Goal: Transaction & Acquisition: Book appointment/travel/reservation

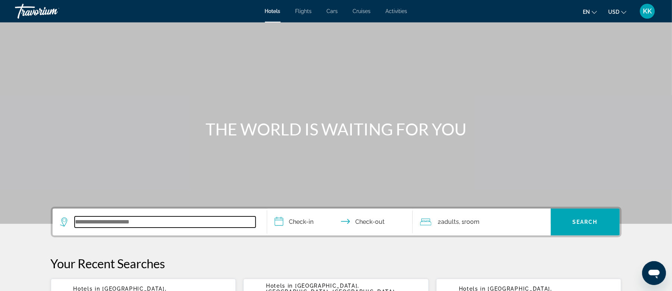
click at [131, 224] on input "Search widget" at bounding box center [165, 221] width 181 height 11
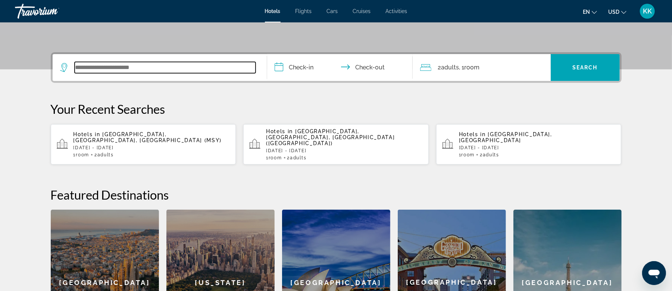
scroll to position [182, 0]
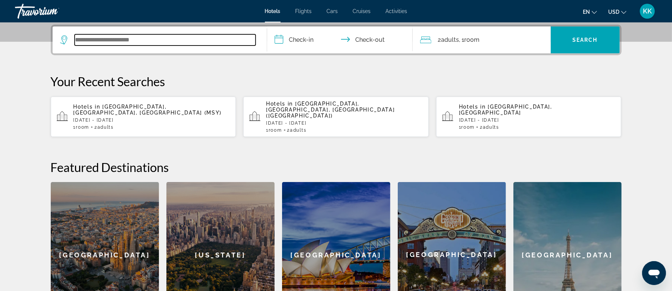
click at [193, 39] on input "Search widget" at bounding box center [165, 39] width 181 height 11
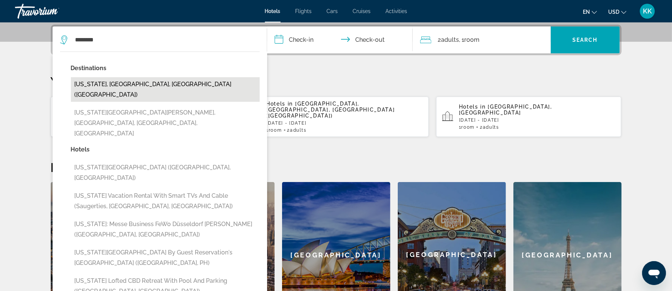
click at [100, 87] on button "New York, NY, United States (NYC)" at bounding box center [165, 89] width 189 height 25
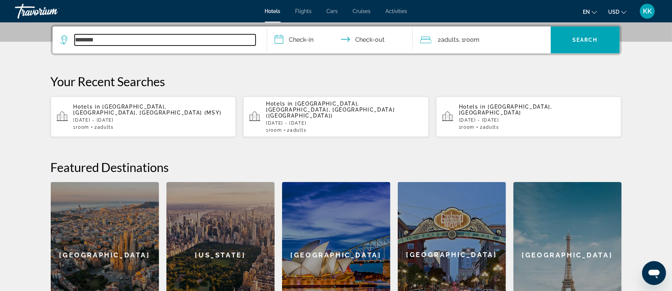
type input "**********"
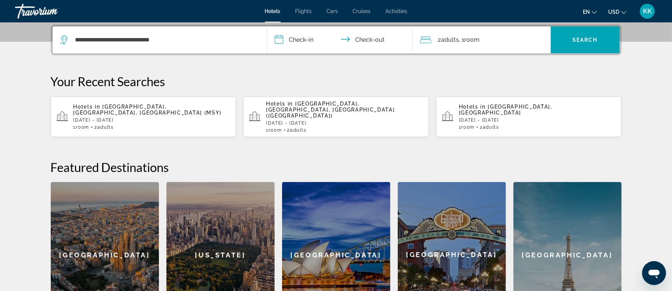
click at [302, 37] on input "**********" at bounding box center [341, 40] width 148 height 29
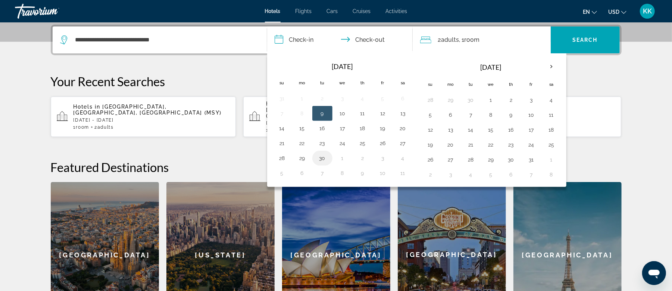
click at [320, 160] on button "30" at bounding box center [322, 158] width 12 height 10
click at [556, 103] on button "4" at bounding box center [551, 100] width 12 height 10
type input "**********"
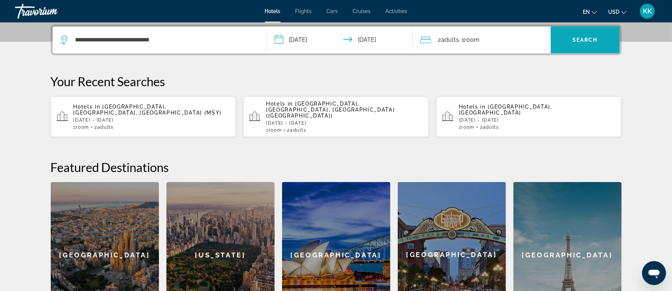
click at [578, 43] on span "Search widget" at bounding box center [585, 40] width 69 height 18
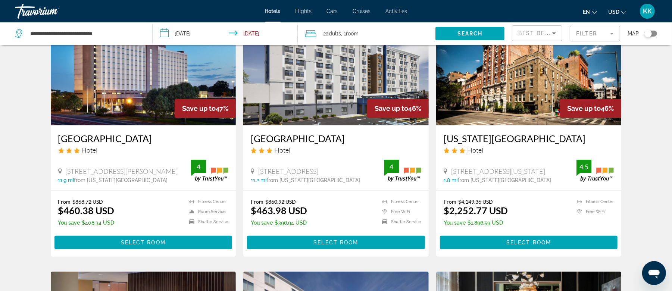
scroll to position [50, 0]
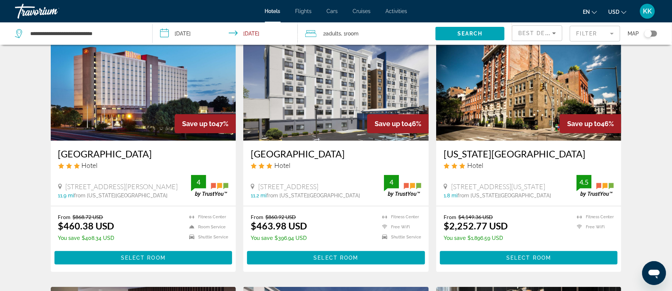
click at [603, 36] on mat-form-field "Filter" at bounding box center [595, 34] width 50 height 16
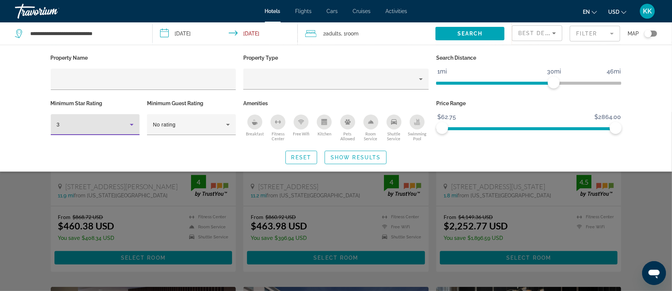
click at [131, 124] on icon "Hotel Filters" at bounding box center [132, 125] width 4 height 2
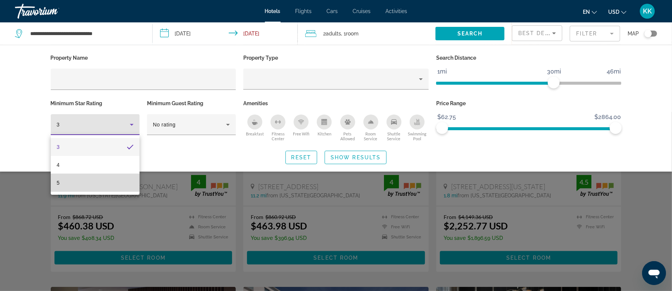
click at [91, 187] on mat-option "5" at bounding box center [95, 183] width 89 height 18
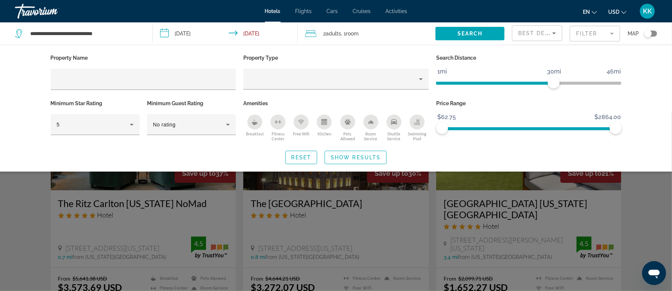
click at [508, 233] on div "Search widget" at bounding box center [336, 201] width 672 height 179
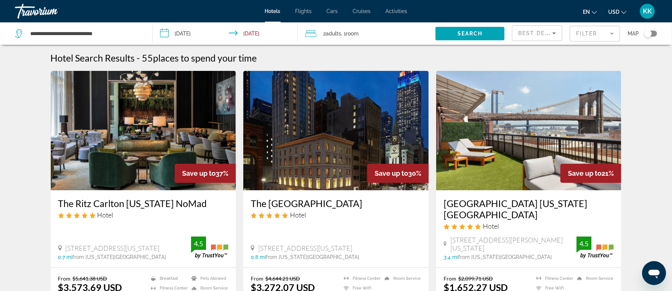
click at [304, 11] on span "Flights" at bounding box center [303, 11] width 16 height 6
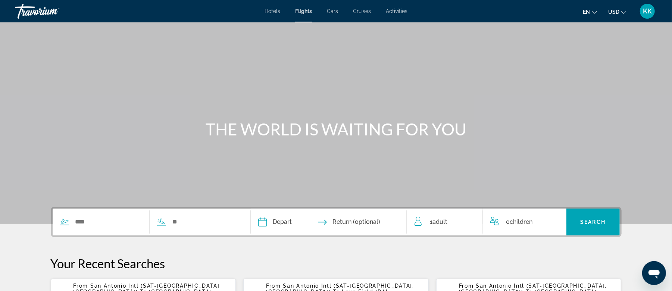
click at [330, 11] on span "Cars" at bounding box center [332, 11] width 11 height 6
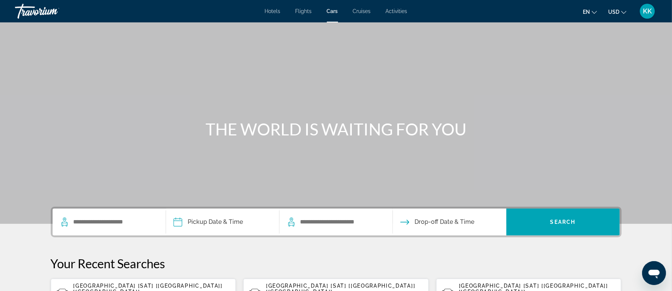
click at [355, 9] on span "Cruises" at bounding box center [362, 11] width 18 height 6
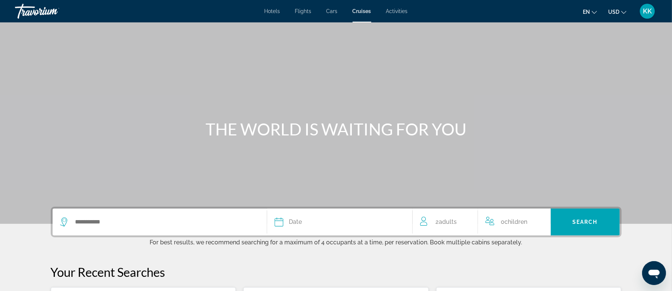
click at [397, 12] on span "Activities" at bounding box center [397, 11] width 22 height 6
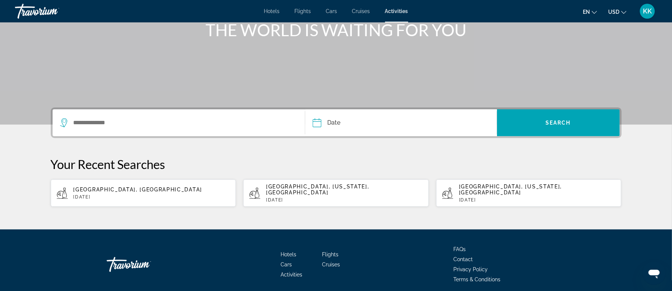
scroll to position [50, 0]
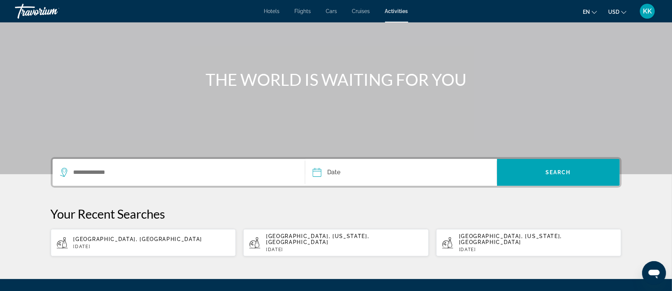
click at [646, 13] on span "KK" at bounding box center [647, 10] width 9 height 7
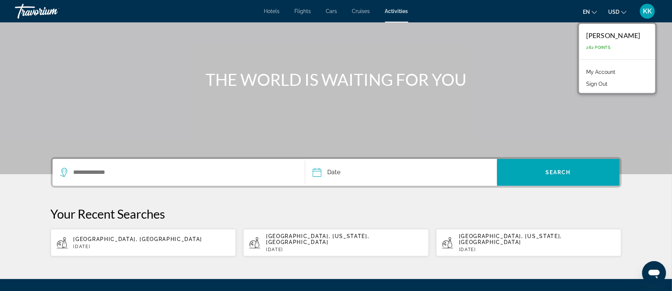
click at [613, 71] on link "My Account" at bounding box center [601, 72] width 37 height 10
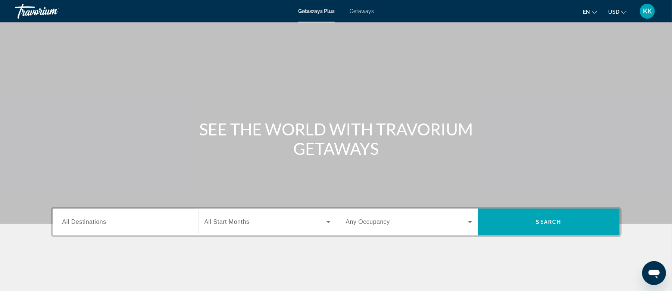
click at [98, 225] on input "Destination All Destinations" at bounding box center [125, 222] width 126 height 9
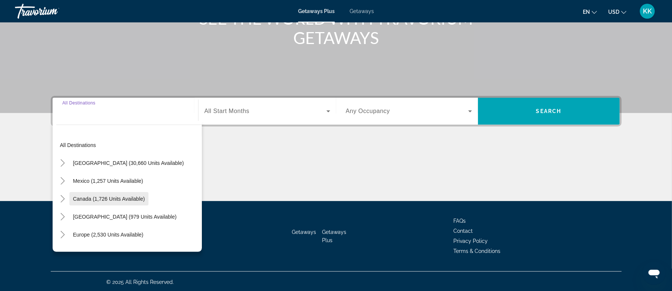
scroll to position [112, 0]
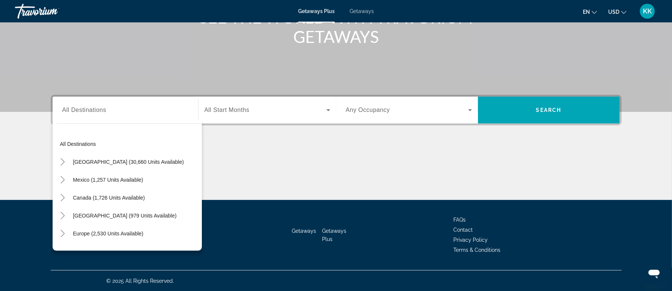
click at [260, 149] on div "Main content" at bounding box center [336, 172] width 571 height 56
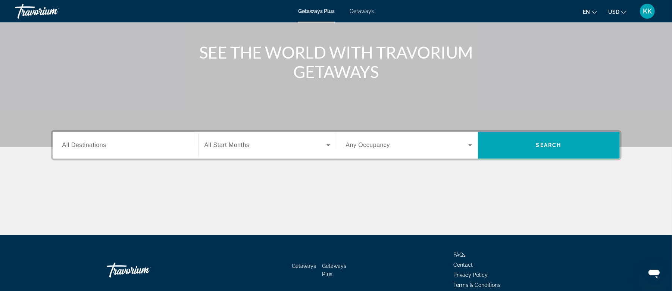
scroll to position [62, 0]
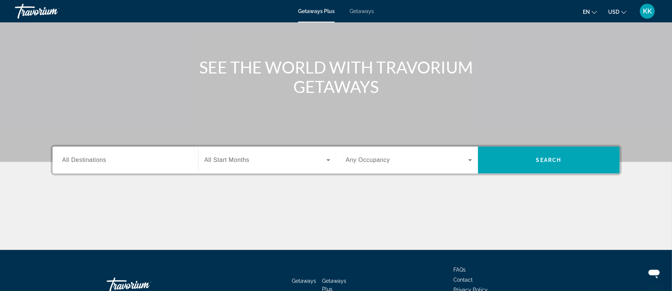
click at [75, 161] on span "All Destinations" at bounding box center [84, 160] width 44 height 6
click at [75, 161] on input "Destination All Destinations" at bounding box center [125, 160] width 126 height 9
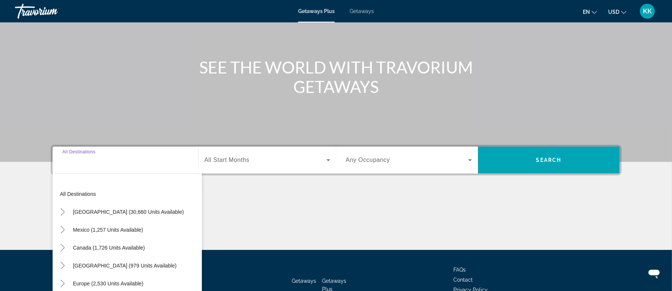
scroll to position [112, 0]
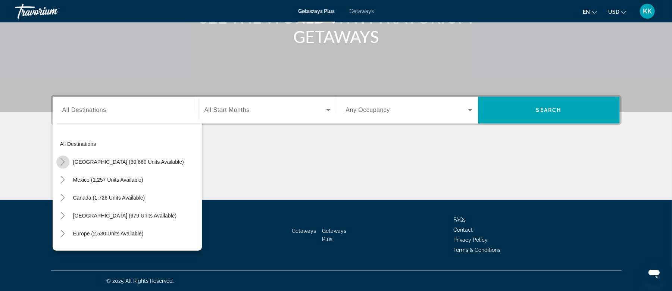
click at [63, 161] on icon "Toggle United States (30,660 units available)" at bounding box center [63, 161] width 4 height 7
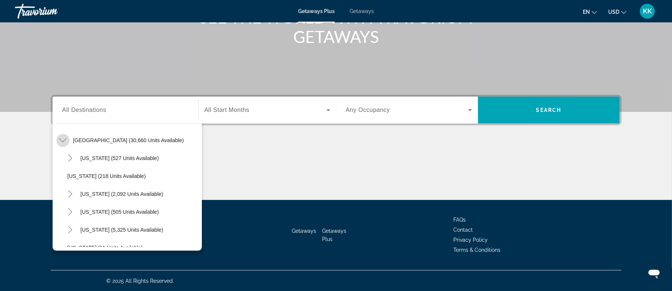
click at [63, 138] on icon "Toggle United States (30,660 units available)" at bounding box center [62, 140] width 7 height 7
click at [63, 138] on icon "Toggle United States (30,660 units available)" at bounding box center [63, 140] width 4 height 7
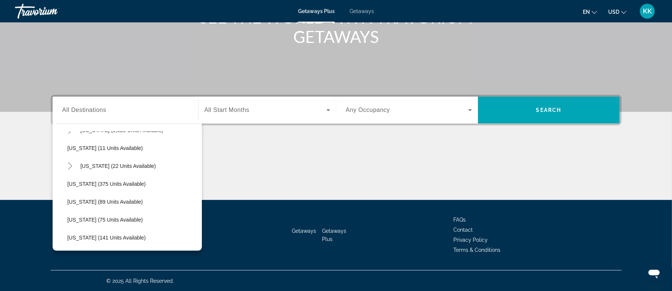
scroll to position [72, 0]
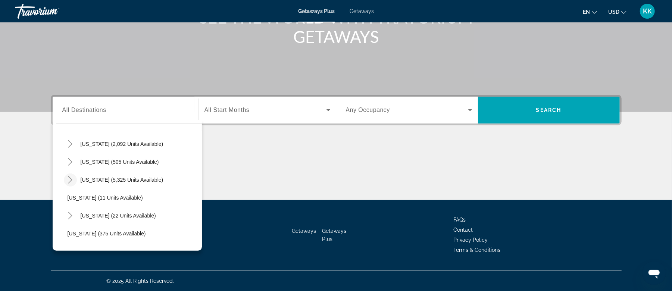
click at [71, 178] on icon "Toggle Florida (5,325 units available)" at bounding box center [70, 179] width 4 height 7
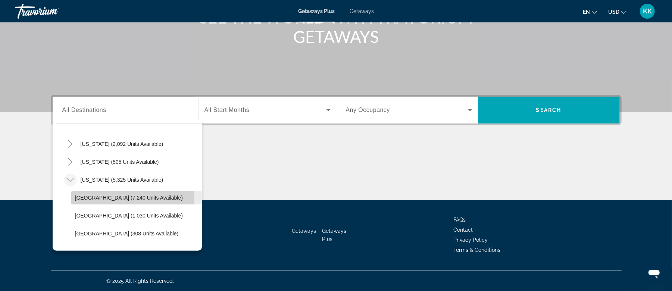
click at [107, 198] on span "[GEOGRAPHIC_DATA] (7,240 units available)" at bounding box center [129, 198] width 108 height 6
type input "**********"
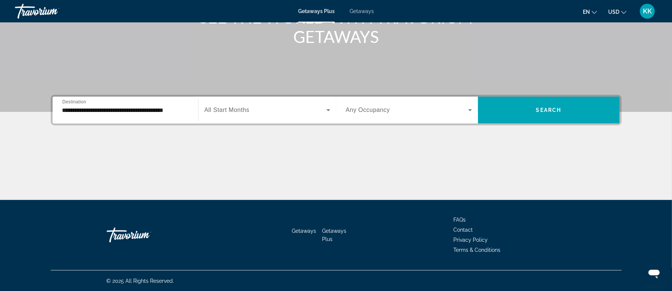
click at [221, 109] on span "All Start Months" at bounding box center [226, 110] width 45 height 6
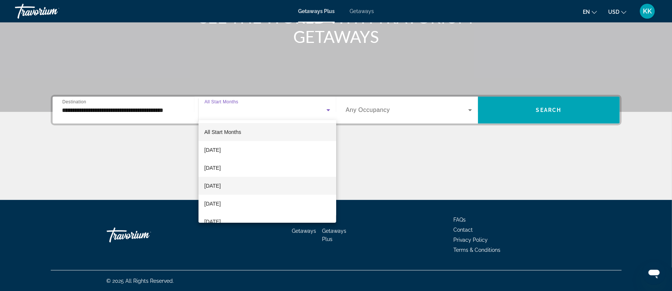
click at [221, 187] on span "[DATE]" at bounding box center [212, 185] width 16 height 9
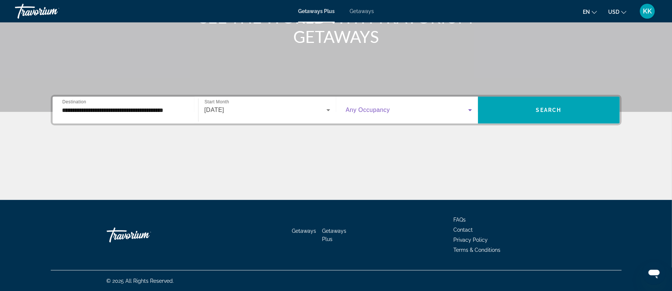
click at [470, 111] on icon "Search widget" at bounding box center [470, 110] width 9 height 9
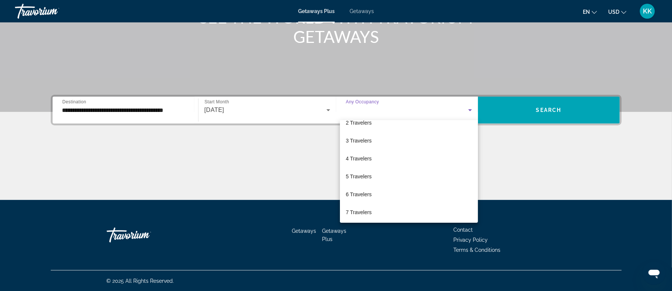
scroll to position [29, 0]
click at [361, 210] on span "7 Travelers" at bounding box center [359, 210] width 26 height 9
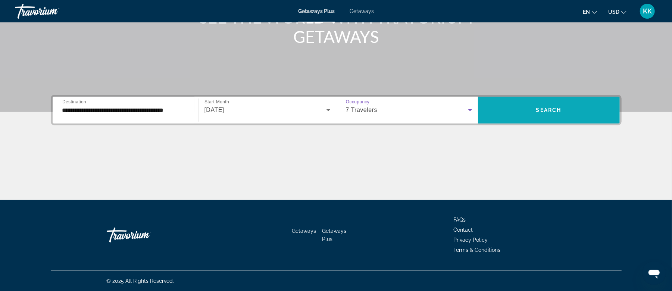
click at [542, 111] on span "Search" at bounding box center [548, 110] width 25 height 6
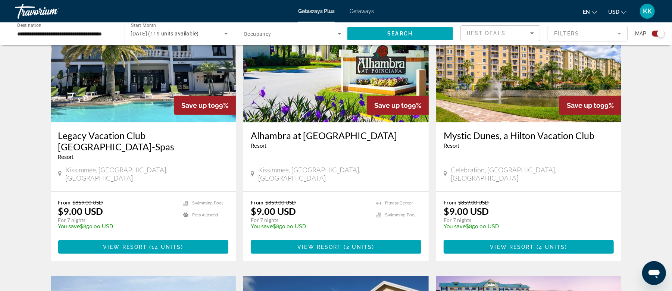
scroll to position [348, 0]
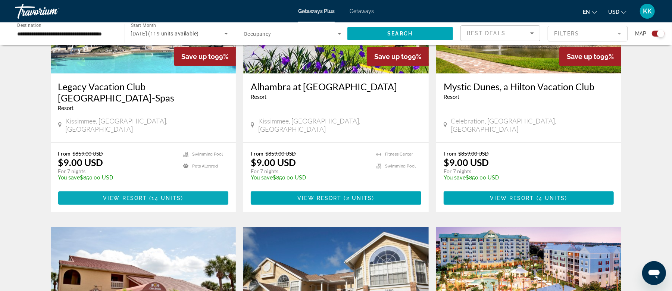
click at [157, 195] on span "14 units" at bounding box center [166, 198] width 29 height 6
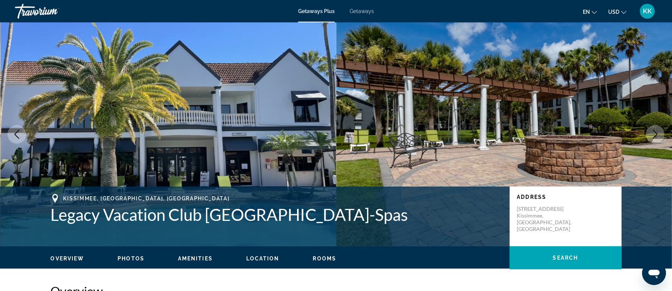
click at [362, 11] on span "Getaways" at bounding box center [362, 11] width 24 height 6
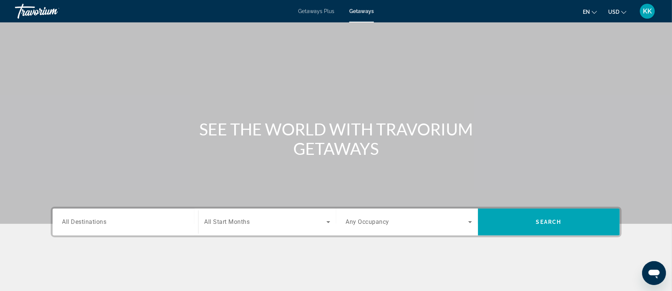
click at [97, 224] on span "All Destinations" at bounding box center [84, 221] width 44 height 7
click at [97, 224] on input "Destination All Destinations" at bounding box center [125, 222] width 126 height 9
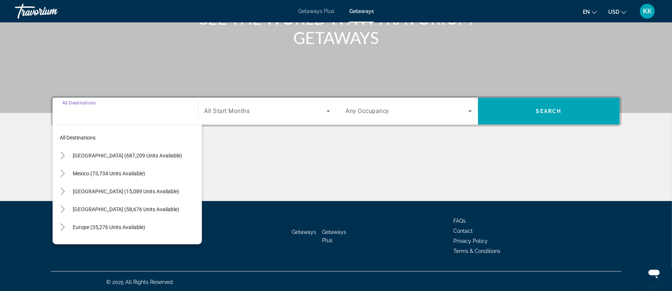
scroll to position [112, 0]
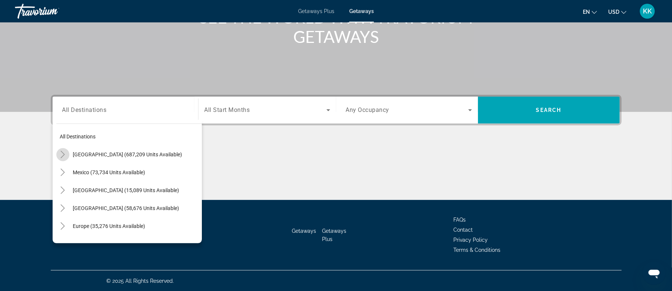
click at [63, 154] on icon "Toggle United States (687,209 units available)" at bounding box center [63, 154] width 4 height 7
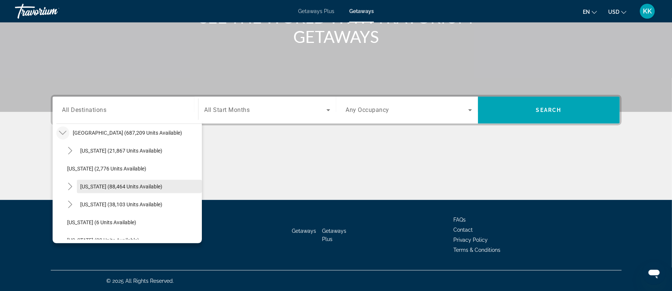
scroll to position [72, 0]
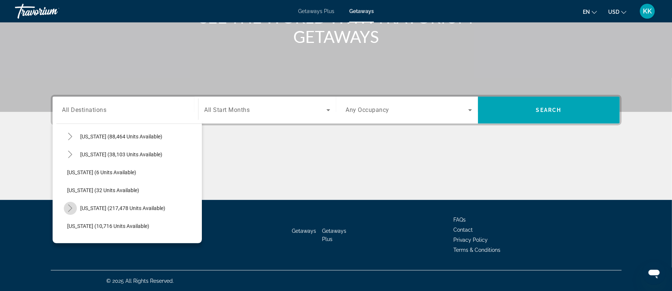
click at [69, 210] on icon "Toggle Florida (217,478 units available)" at bounding box center [69, 207] width 7 height 7
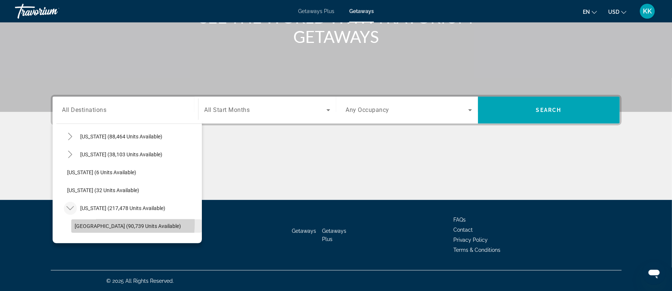
click at [97, 223] on span "[GEOGRAPHIC_DATA] (90,739 units available)" at bounding box center [128, 226] width 106 height 6
type input "**********"
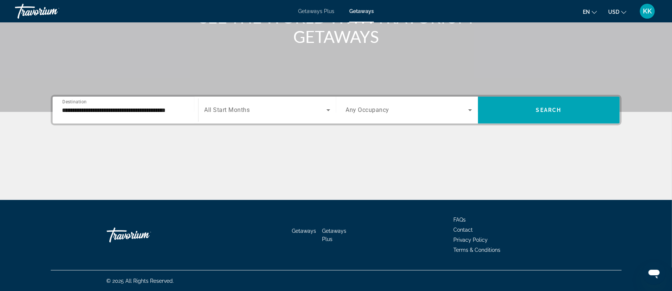
click at [241, 107] on span "All Start Months" at bounding box center [227, 110] width 46 height 7
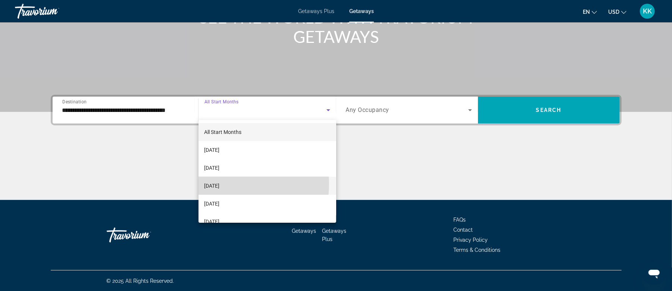
click at [214, 184] on span "[DATE]" at bounding box center [211, 185] width 15 height 9
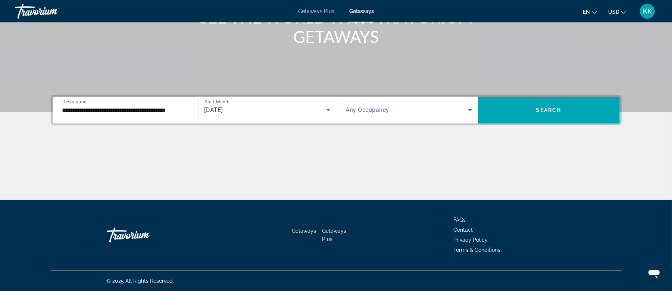
click at [405, 110] on span "Search widget" at bounding box center [407, 110] width 122 height 9
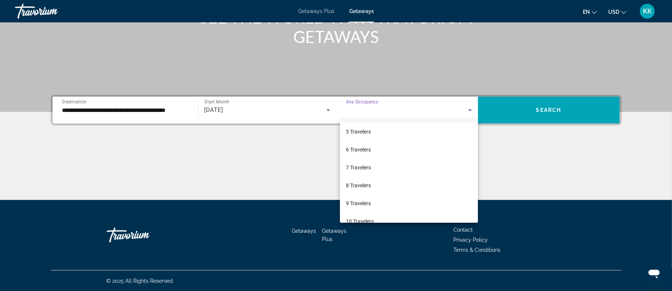
scroll to position [82, 0]
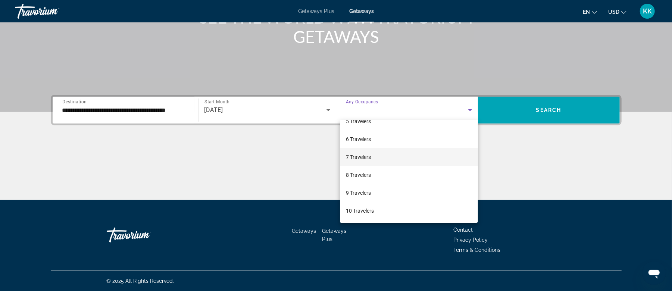
click at [360, 156] on span "7 Travelers" at bounding box center [358, 157] width 25 height 9
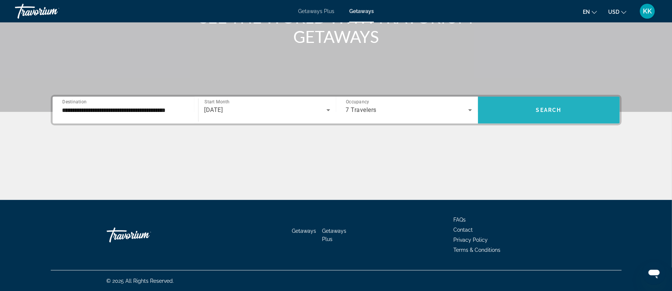
click at [536, 111] on span "Search" at bounding box center [548, 110] width 25 height 6
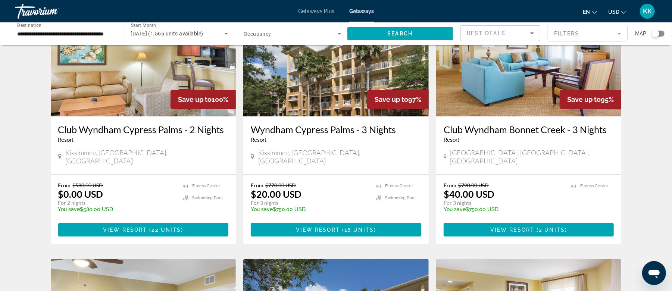
scroll to position [50, 0]
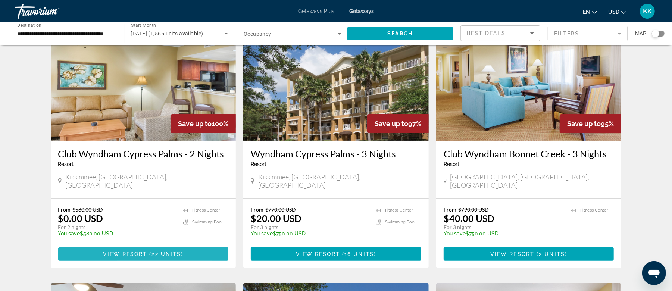
click at [125, 245] on span "Main content" at bounding box center [143, 254] width 170 height 18
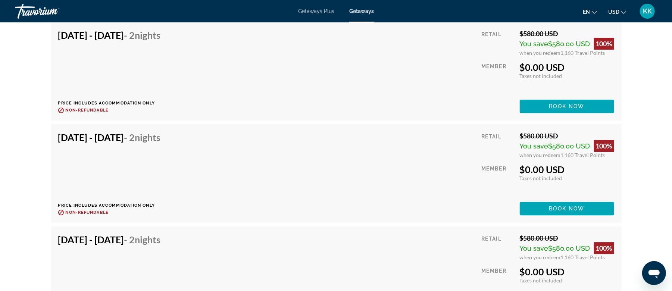
scroll to position [1442, 0]
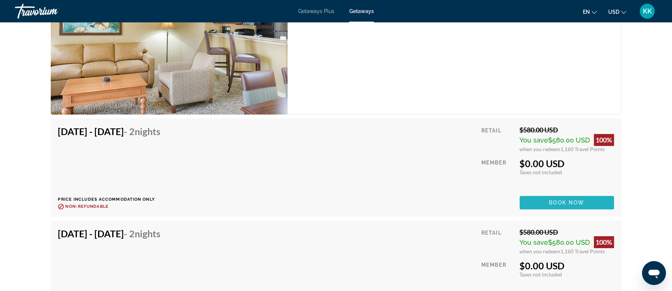
click at [574, 194] on span "Main content" at bounding box center [567, 203] width 94 height 18
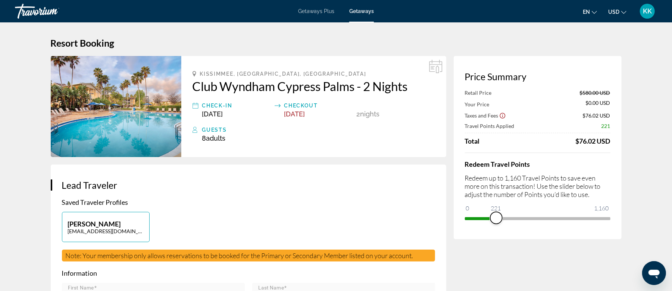
drag, startPoint x: 606, startPoint y: 220, endPoint x: 496, endPoint y: 221, distance: 110.1
click at [496, 221] on span "ngx-slider" at bounding box center [496, 218] width 12 height 12
drag, startPoint x: 494, startPoint y: 219, endPoint x: 490, endPoint y: 219, distance: 4.5
click at [490, 219] on span "ngx-slider" at bounding box center [490, 218] width 12 height 12
drag, startPoint x: 491, startPoint y: 217, endPoint x: 516, endPoint y: 218, distance: 25.0
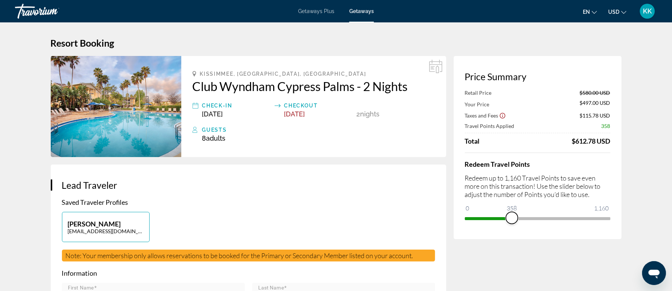
click at [516, 218] on span "ngx-slider" at bounding box center [512, 218] width 12 height 12
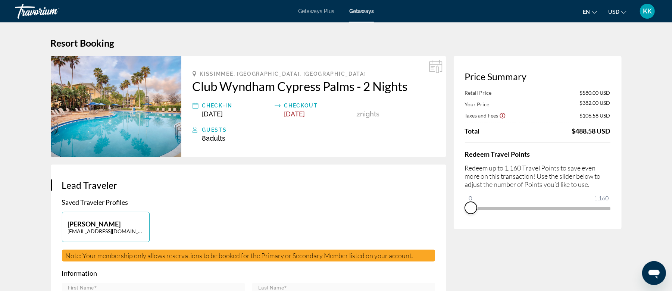
drag, startPoint x: 517, startPoint y: 218, endPoint x: 461, endPoint y: 219, distance: 55.2
click at [461, 219] on div "Price Summary Retail Price $580.00 USD Your Price $382.00 USD Taxes and Fees $1…" at bounding box center [538, 142] width 168 height 173
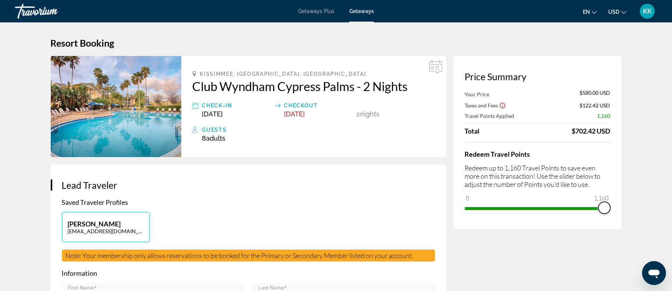
drag, startPoint x: 469, startPoint y: 197, endPoint x: 636, endPoint y: 213, distance: 167.9
